Goal: Information Seeking & Learning: Learn about a topic

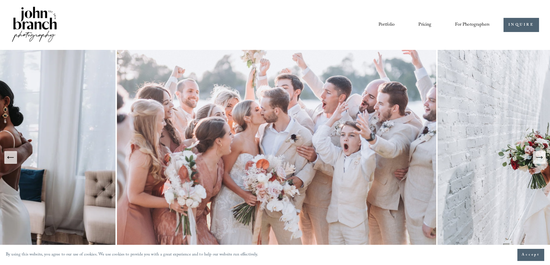
click at [383, 23] on link "Portfolio" at bounding box center [387, 25] width 16 height 10
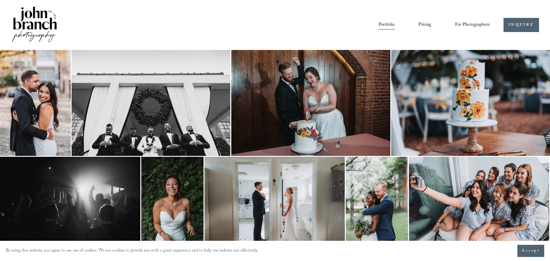
click at [435, 26] on nav "Portfolio Pricing For Photographers Presets Education Courses Blog" at bounding box center [434, 25] width 111 height 10
click at [425, 23] on link "Pricing" at bounding box center [424, 25] width 13 height 10
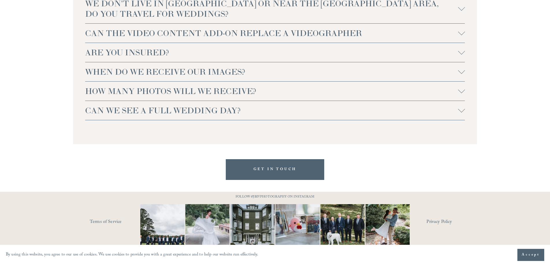
scroll to position [1331, 0]
